Goal: Task Accomplishment & Management: Complete application form

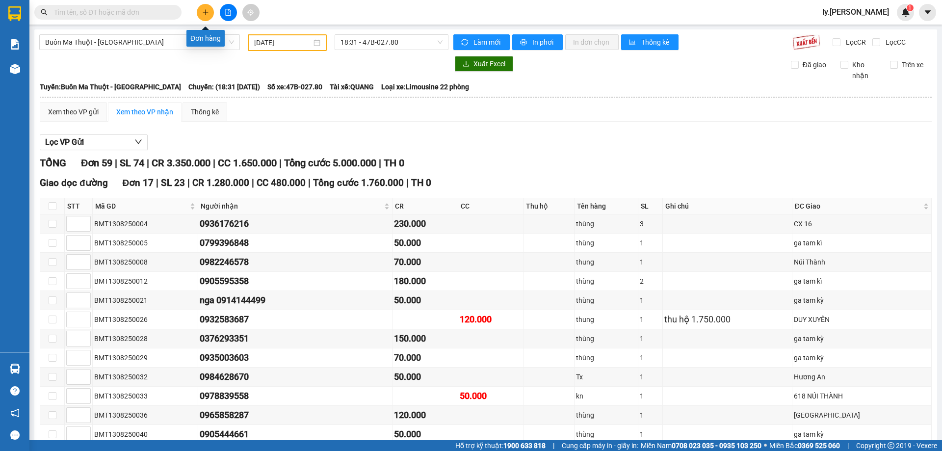
click at [214, 14] on div at bounding box center [228, 12] width 74 height 17
click at [211, 11] on button at bounding box center [205, 12] width 17 height 17
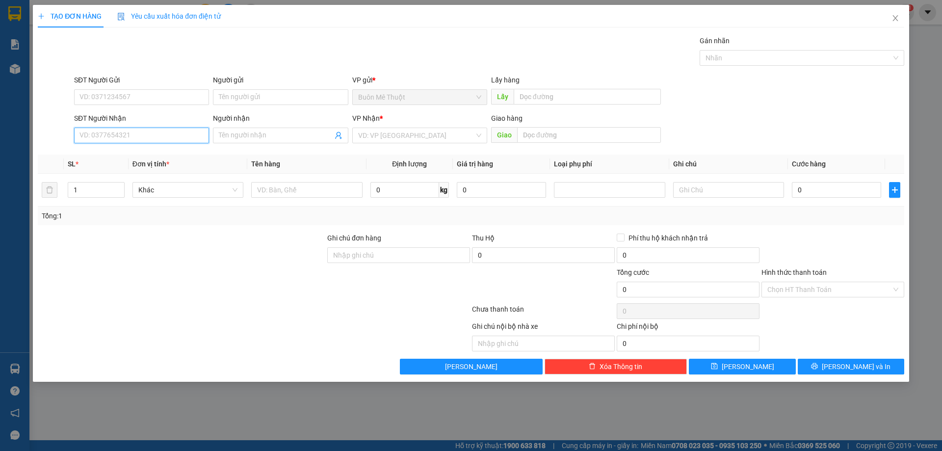
click at [173, 134] on input "SĐT Người Nhận" at bounding box center [141, 135] width 135 height 16
type input "0932526565"
click at [373, 137] on input "search" at bounding box center [416, 135] width 116 height 15
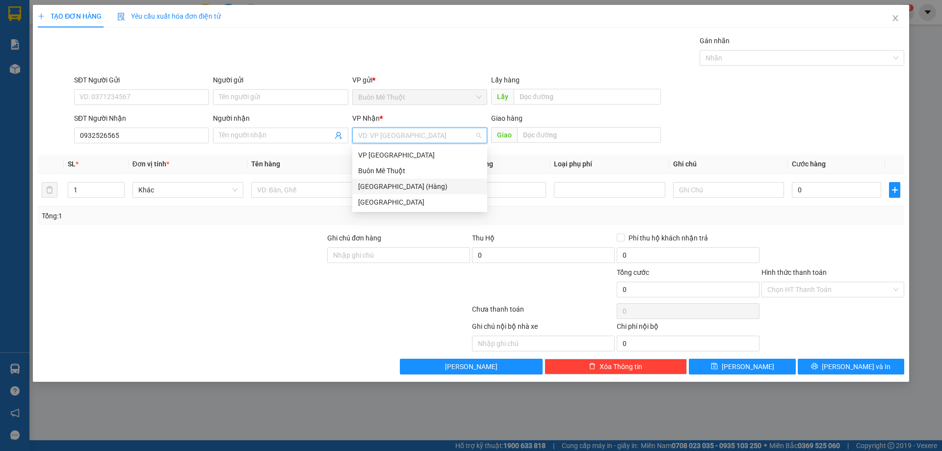
click at [383, 187] on div "[GEOGRAPHIC_DATA] (Hàng)" at bounding box center [419, 186] width 123 height 11
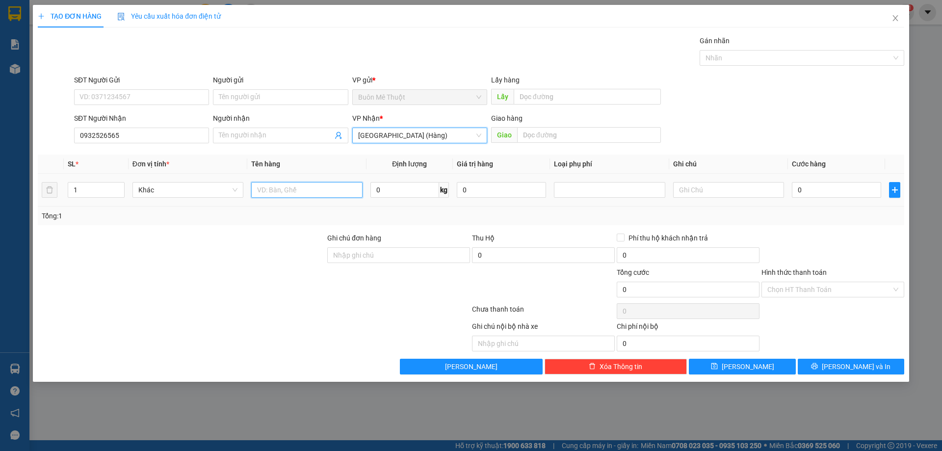
click at [293, 189] on input "text" at bounding box center [306, 190] width 111 height 16
type input "kiện"
click at [833, 190] on input "0" at bounding box center [835, 190] width 89 height 16
type input "5"
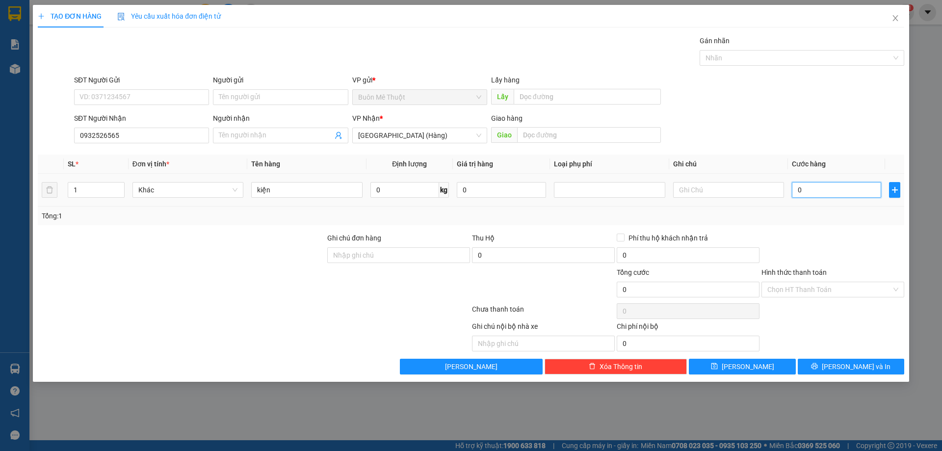
type input "5"
type input "50"
type input "50.000"
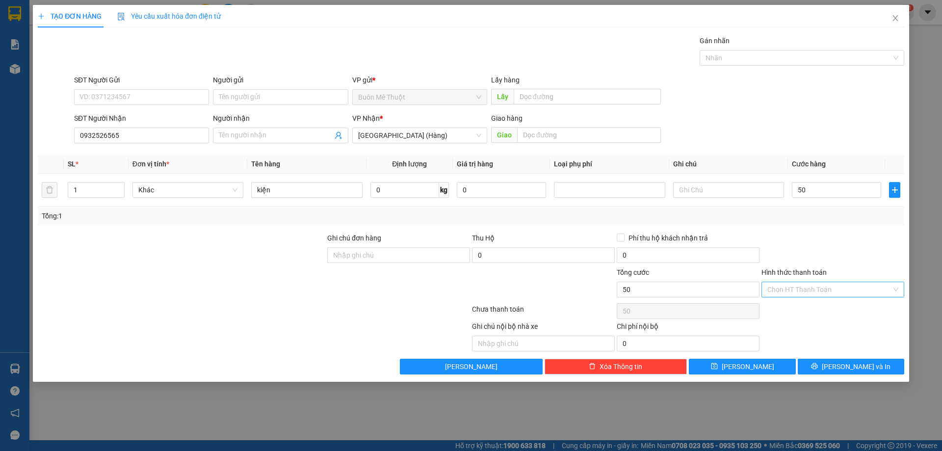
type input "50.000"
click at [805, 286] on input "Hình thức thanh toán" at bounding box center [829, 289] width 124 height 15
click at [801, 309] on div "Tại văn phòng" at bounding box center [832, 309] width 131 height 11
type input "0"
click at [828, 367] on button "[PERSON_NAME] và In" at bounding box center [850, 366] width 106 height 16
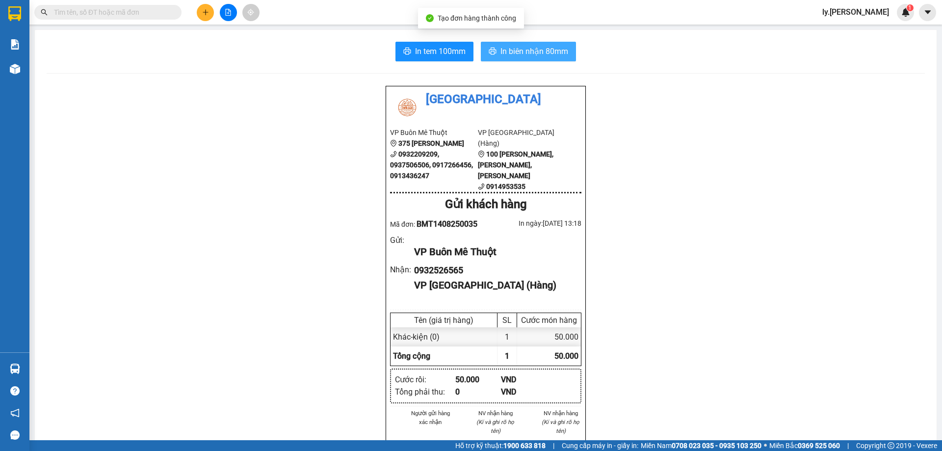
click at [504, 48] on span "In biên nhận 80mm" at bounding box center [534, 51] width 68 height 12
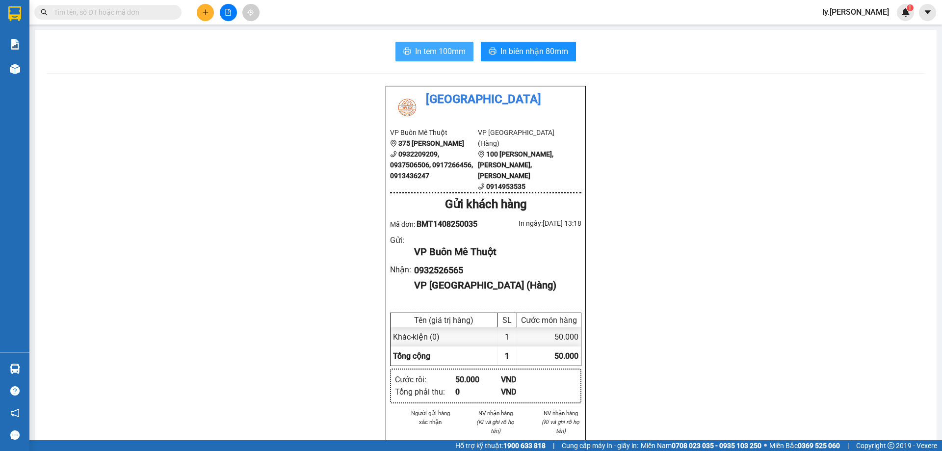
click at [446, 53] on span "In tem 100mm" at bounding box center [440, 51] width 51 height 12
